Goal: Task Accomplishment & Management: Complete application form

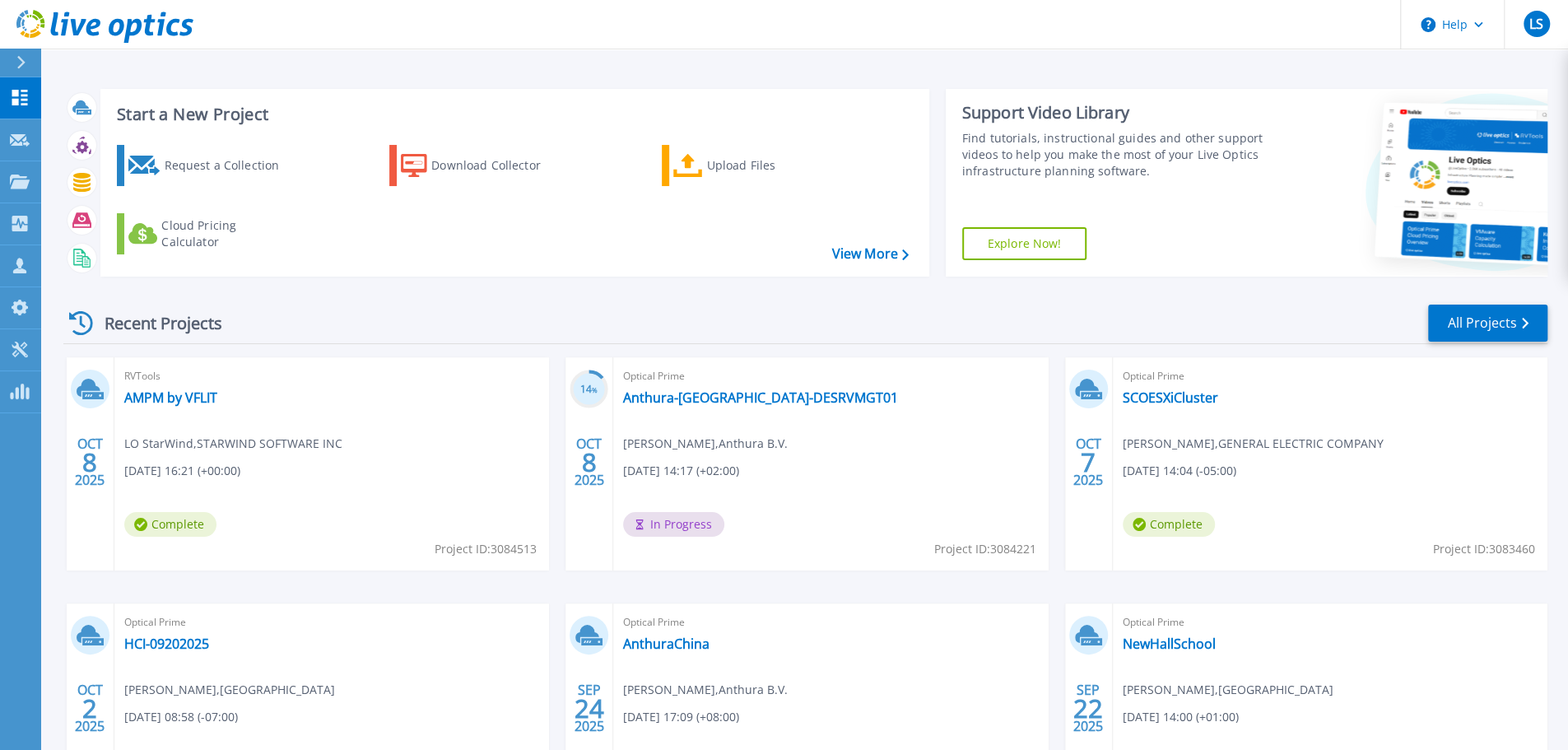
click at [1194, 63] on div "Start a New Project Request a Collection Download Collector Upload Files Cloud …" at bounding box center [804, 431] width 1527 height 863
click at [224, 179] on div "Request a Collection" at bounding box center [230, 165] width 132 height 32
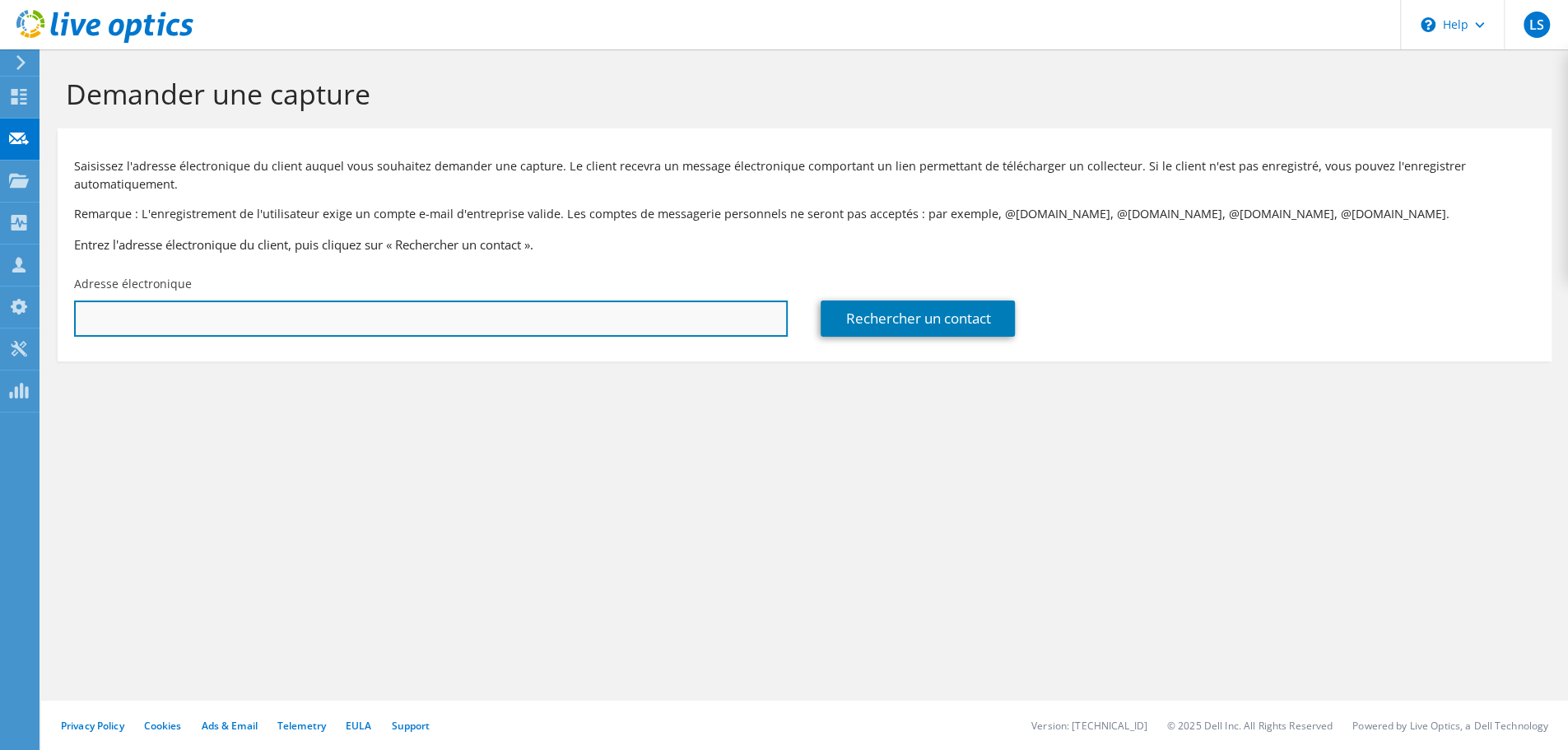
click at [291, 318] on input "text" at bounding box center [431, 319] width 713 height 36
type input "m"
paste input "Michaël Hofman (Datos) <michael@datos.be>"
drag, startPoint x: 229, startPoint y: 320, endPoint x: 80, endPoint y: 315, distance: 149.1
click at [80, 315] on input "Michaël Hofman (Datos) <michael@datos.be>" at bounding box center [431, 319] width 713 height 36
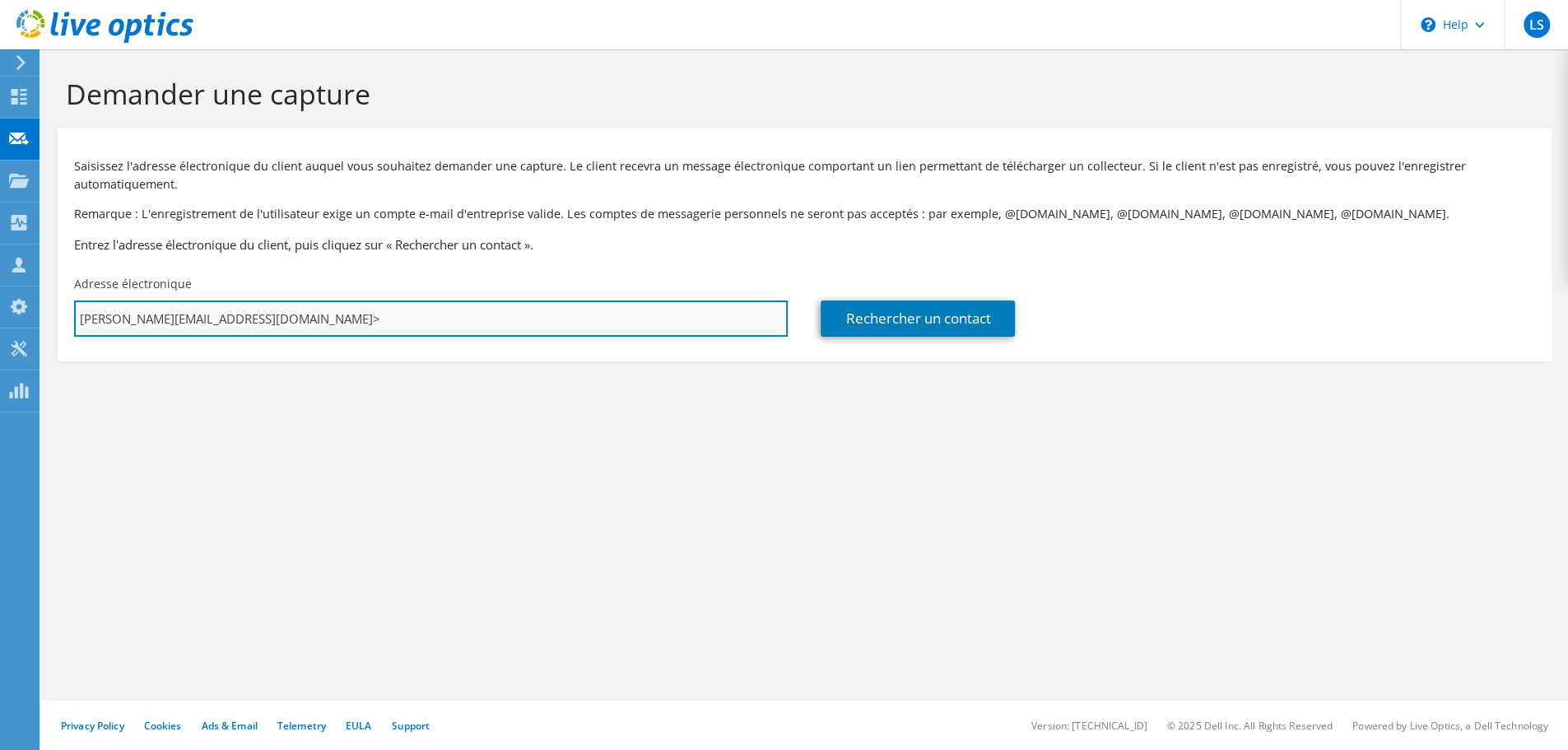
click at [194, 315] on input "michael@datos.be>" at bounding box center [431, 319] width 713 height 36
type input "michael@datos.be"
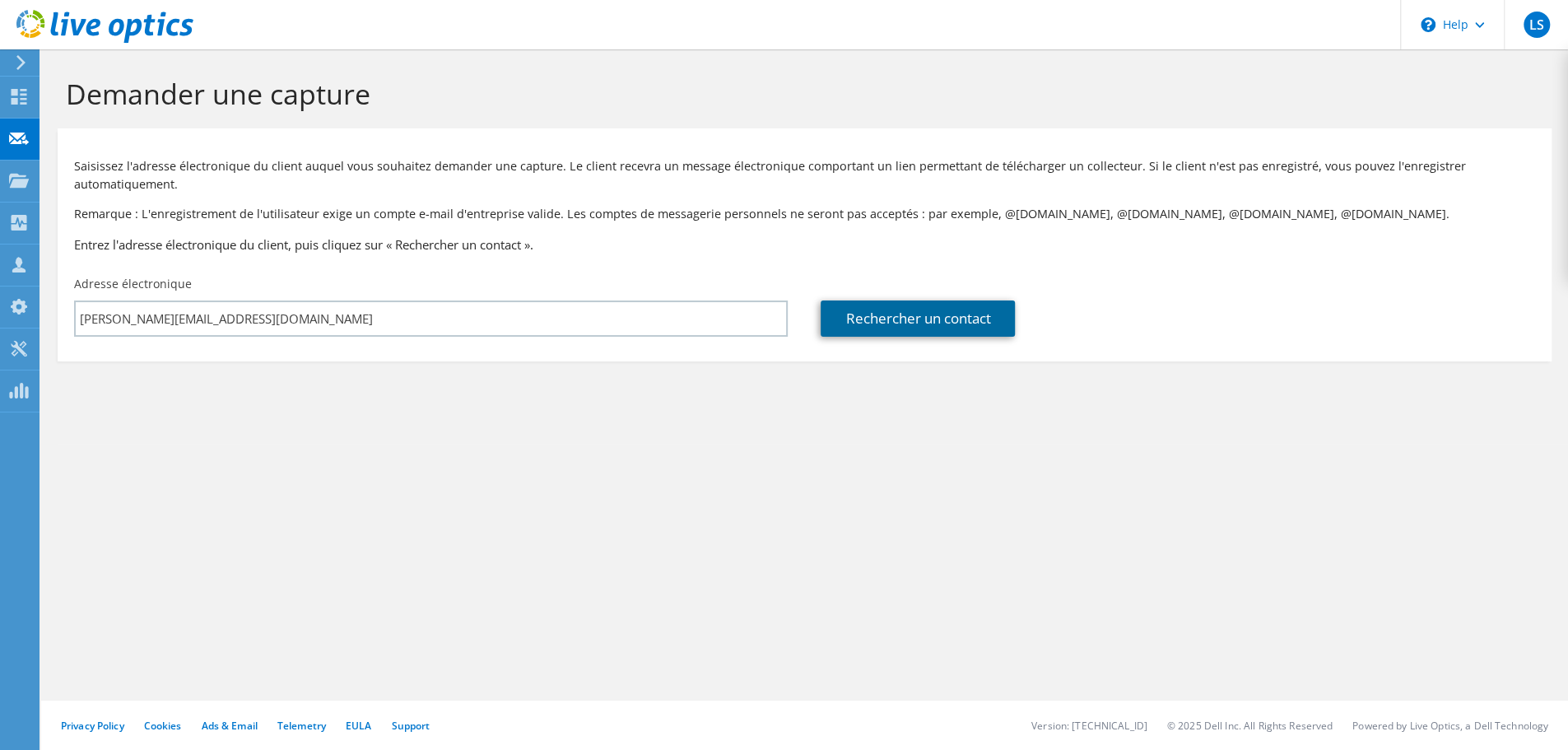
click at [940, 320] on link "Rechercher un contact" at bounding box center [917, 319] width 194 height 36
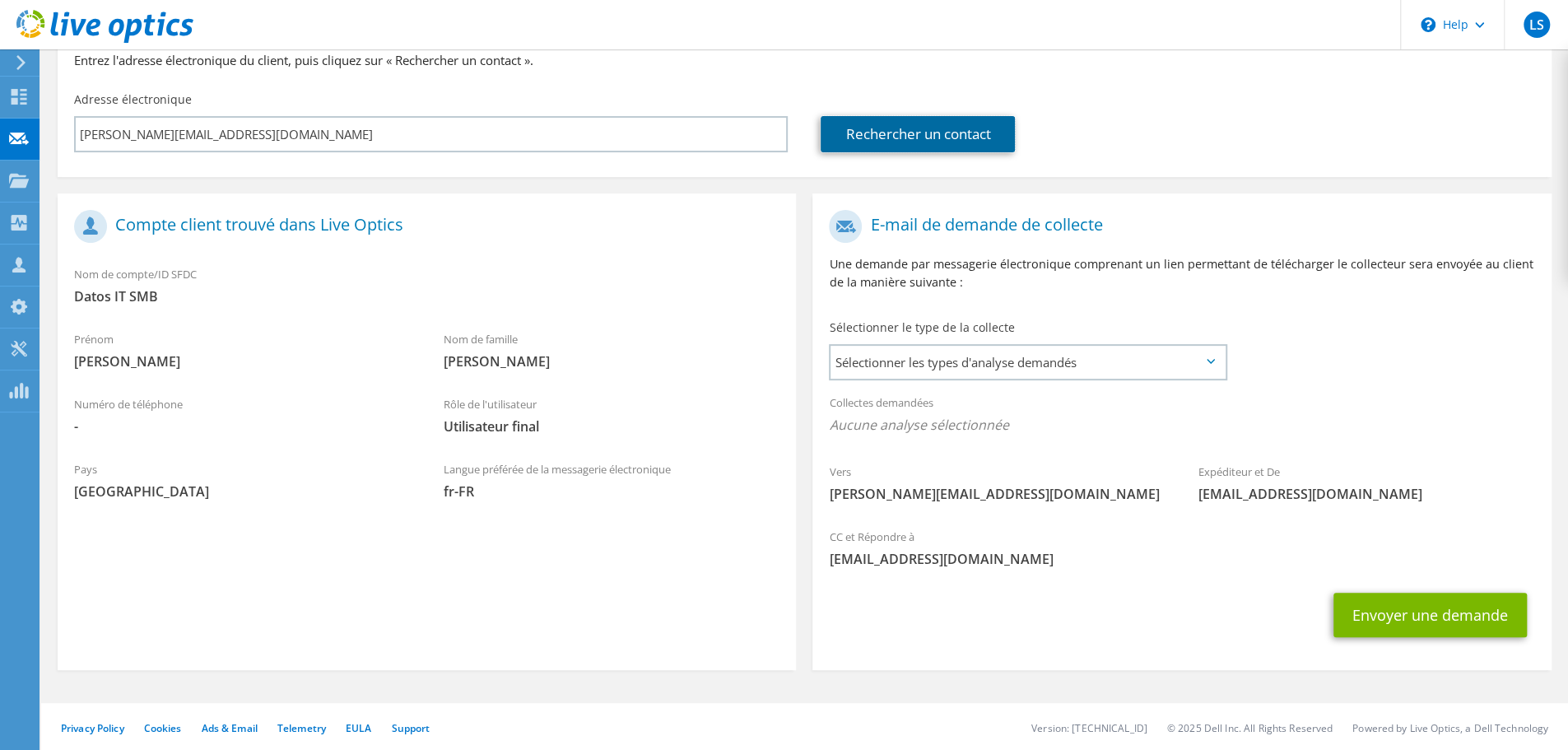
scroll to position [188, 0]
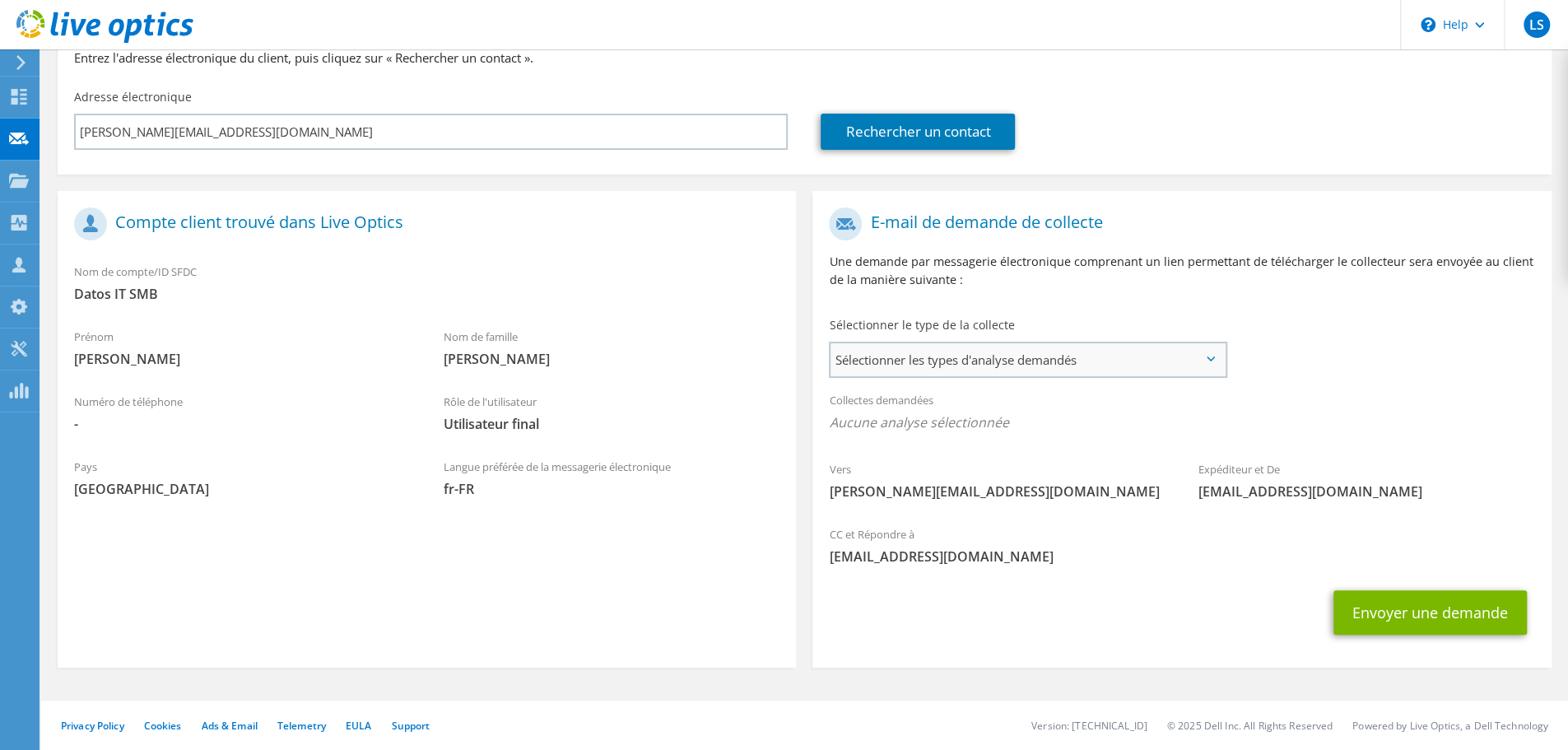
click at [1006, 372] on span "Sélectionner les types d'analyse demandés" at bounding box center [1028, 359] width 394 height 32
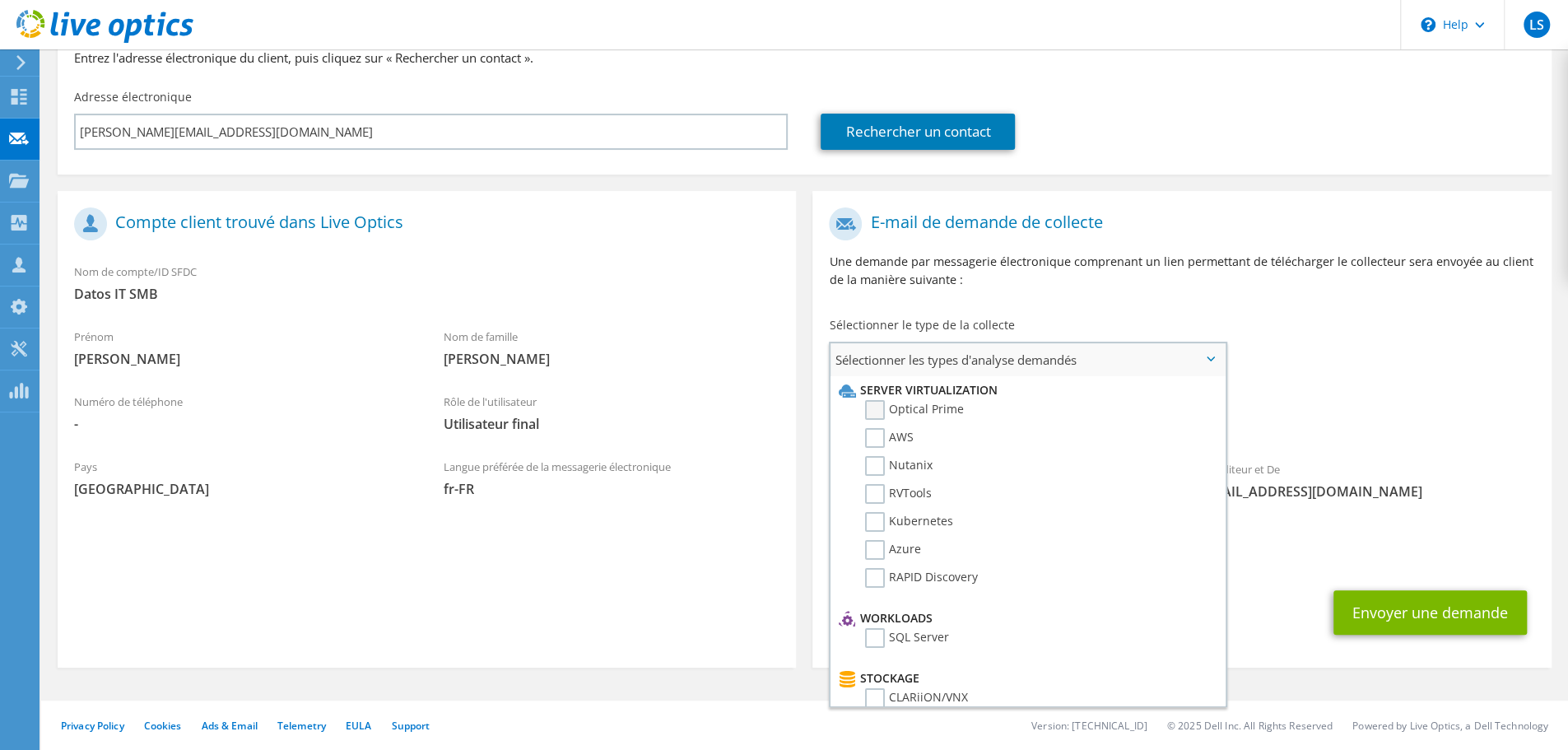
click at [936, 408] on label "Optical Prime" at bounding box center [914, 410] width 98 height 20
click at [0, 0] on input "Optical Prime" at bounding box center [0, 0] width 0 height 0
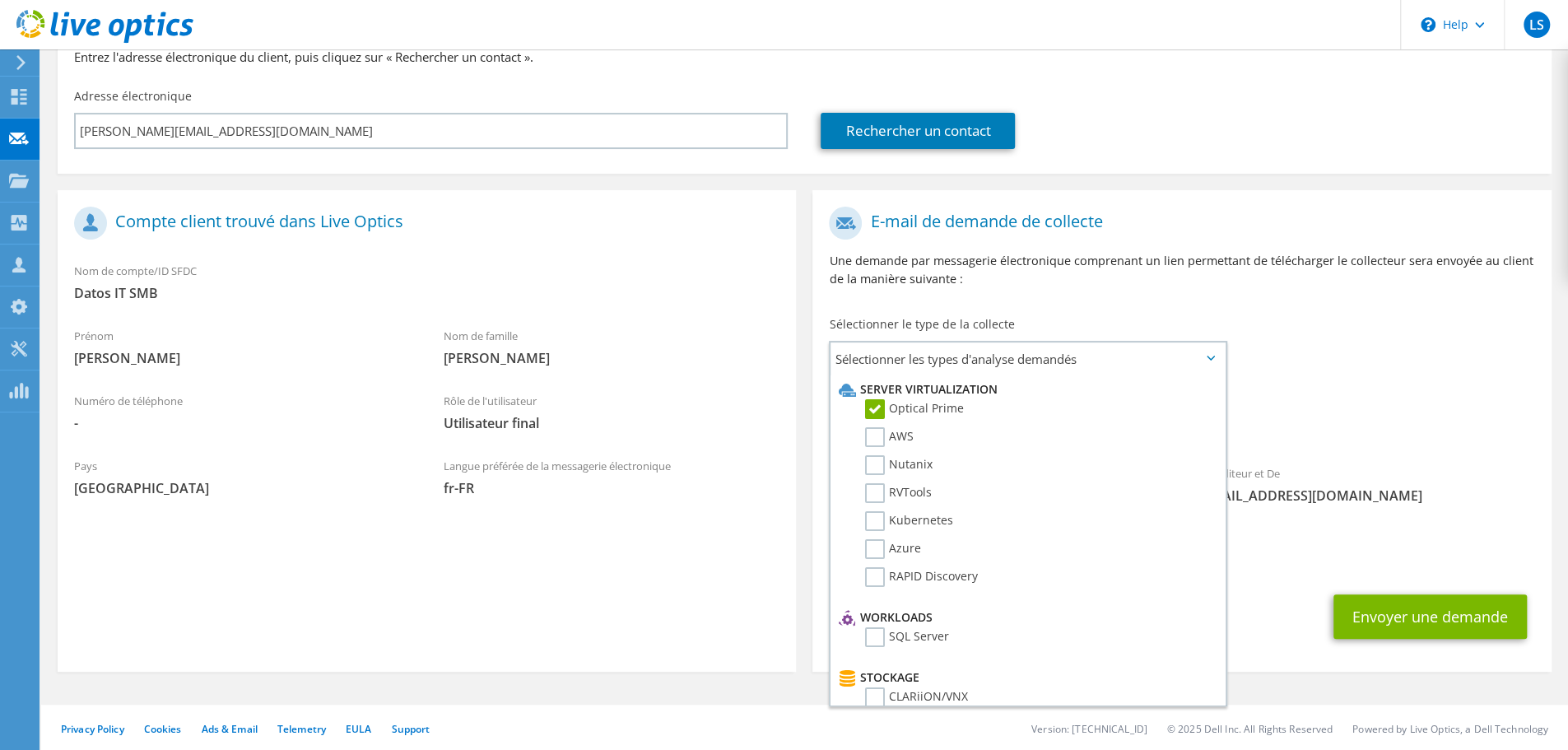
click at [1255, 274] on p "Une demande par messagerie électronique comprenant un lien permettant de téléch…" at bounding box center [1181, 270] width 706 height 36
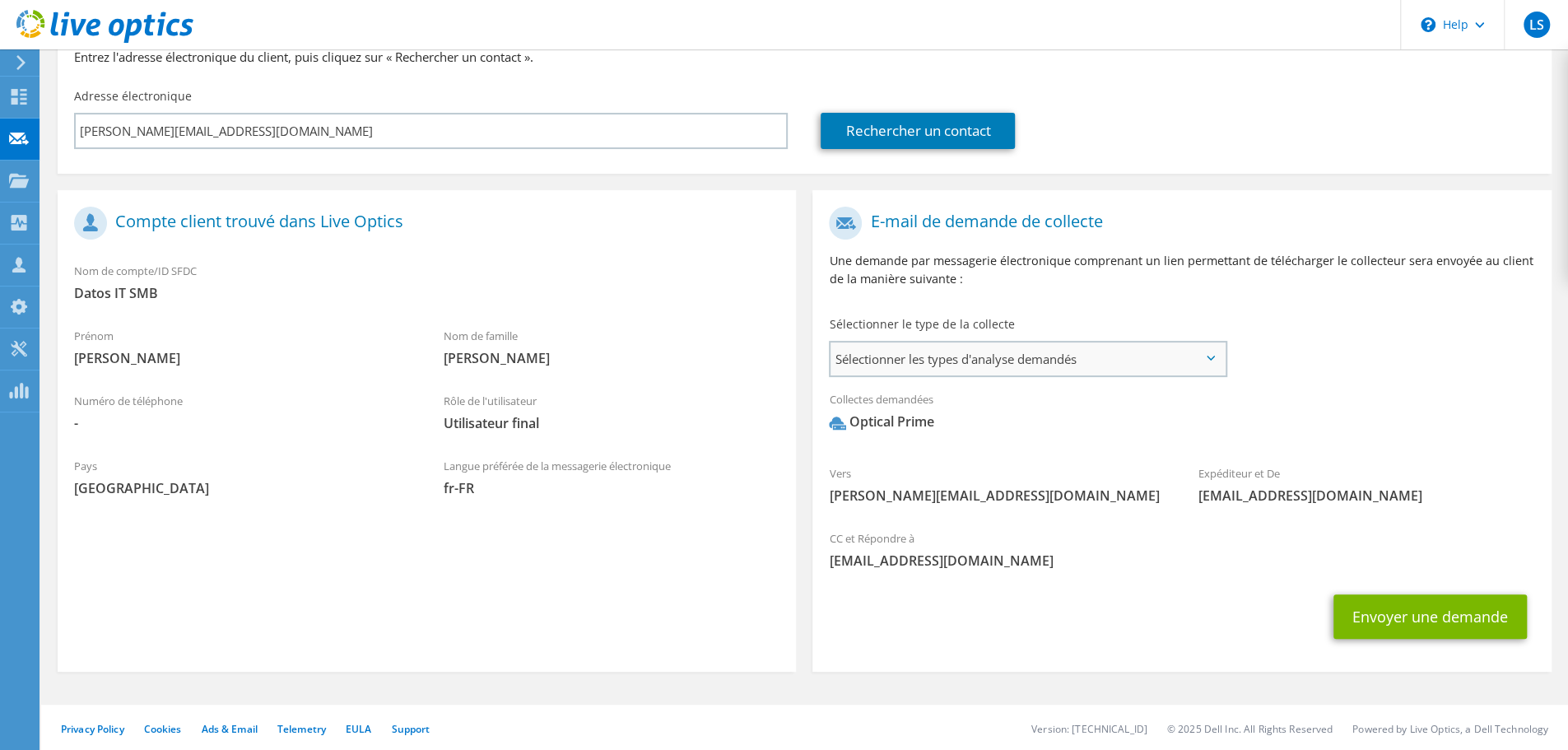
scroll to position [193, 0]
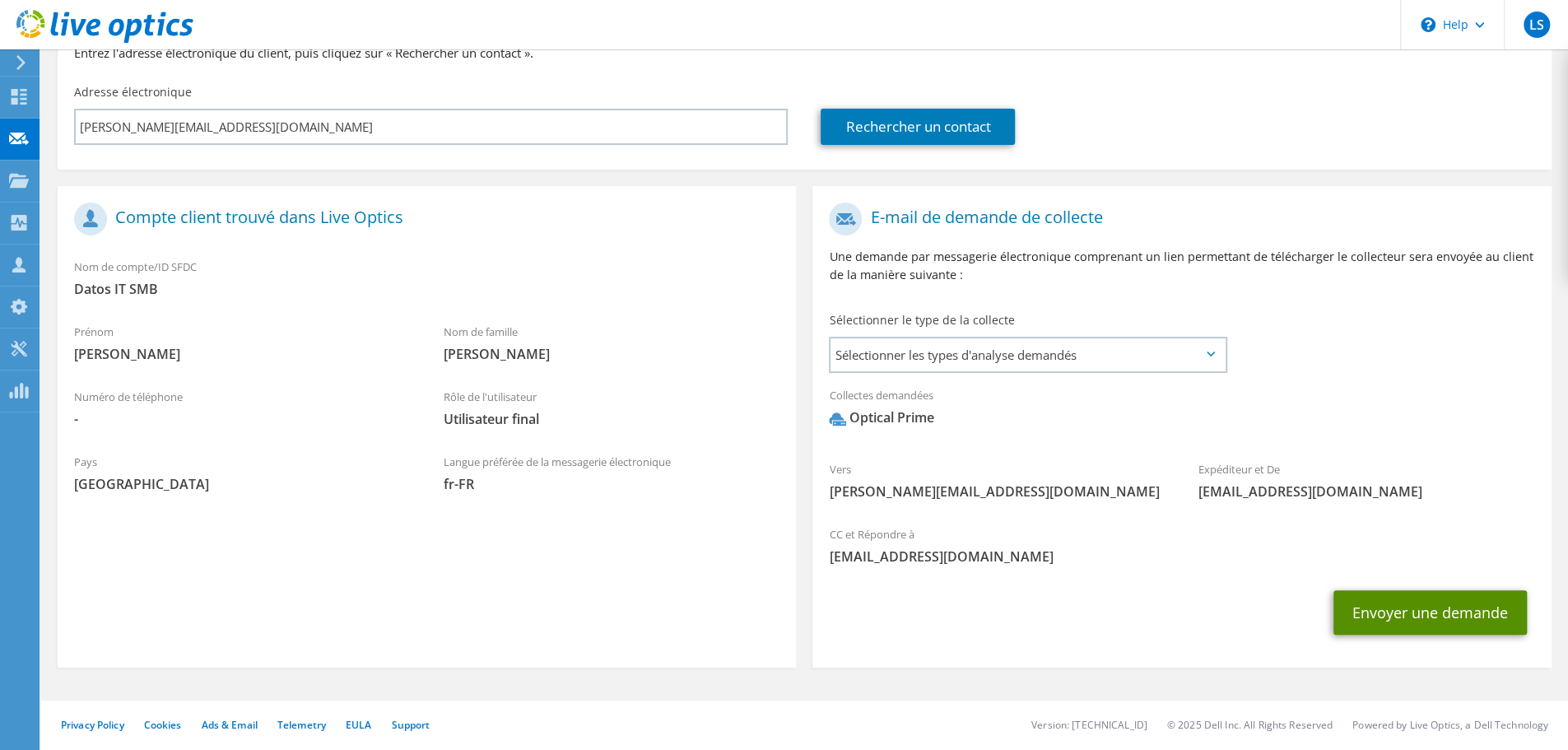
click at [1403, 618] on button "Envoyer une demande" at bounding box center [1430, 612] width 194 height 45
